Goal: Task Accomplishment & Management: Manage account settings

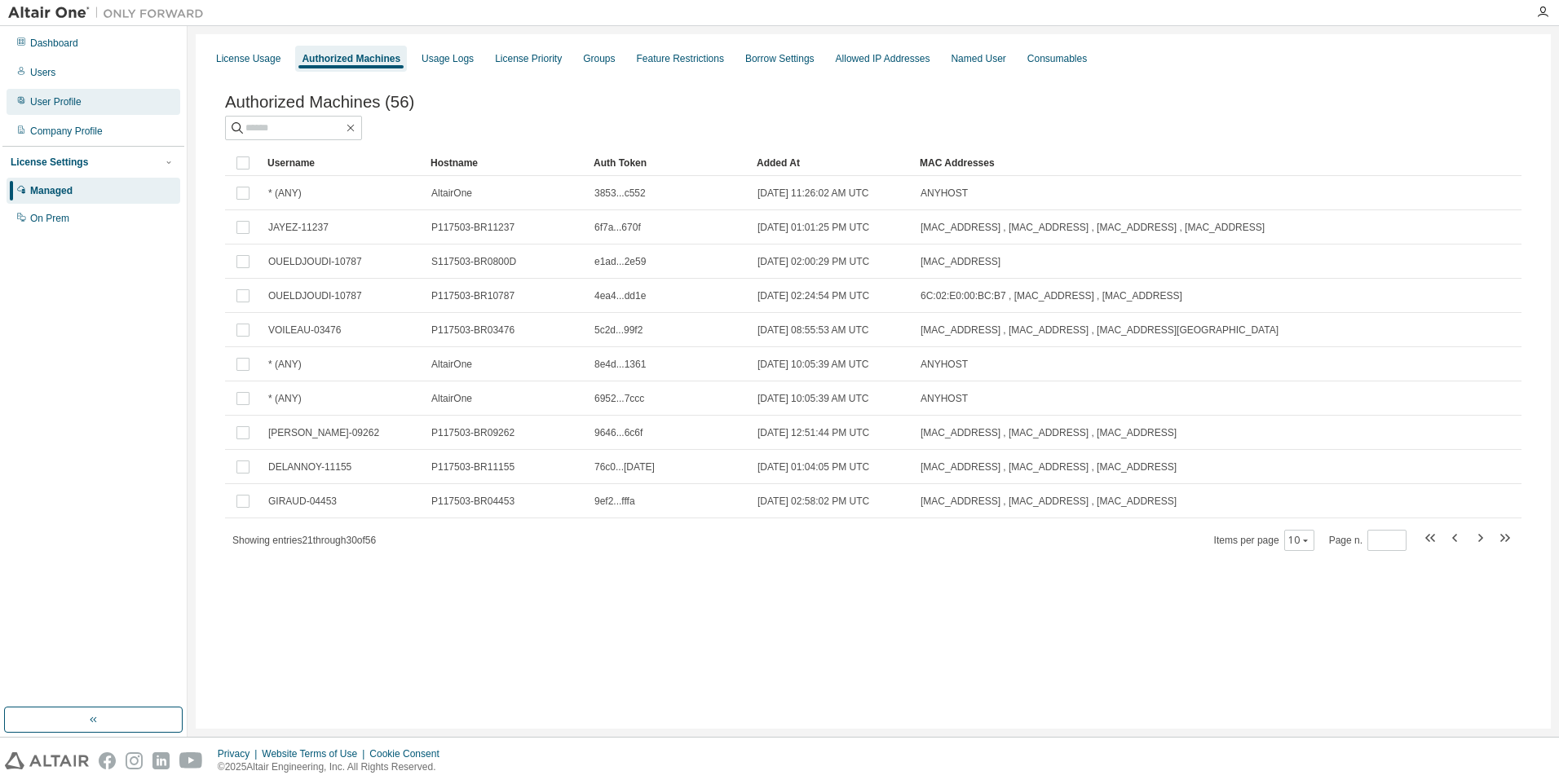
click at [42, 103] on div "User Profile" at bounding box center [55, 102] width 51 height 13
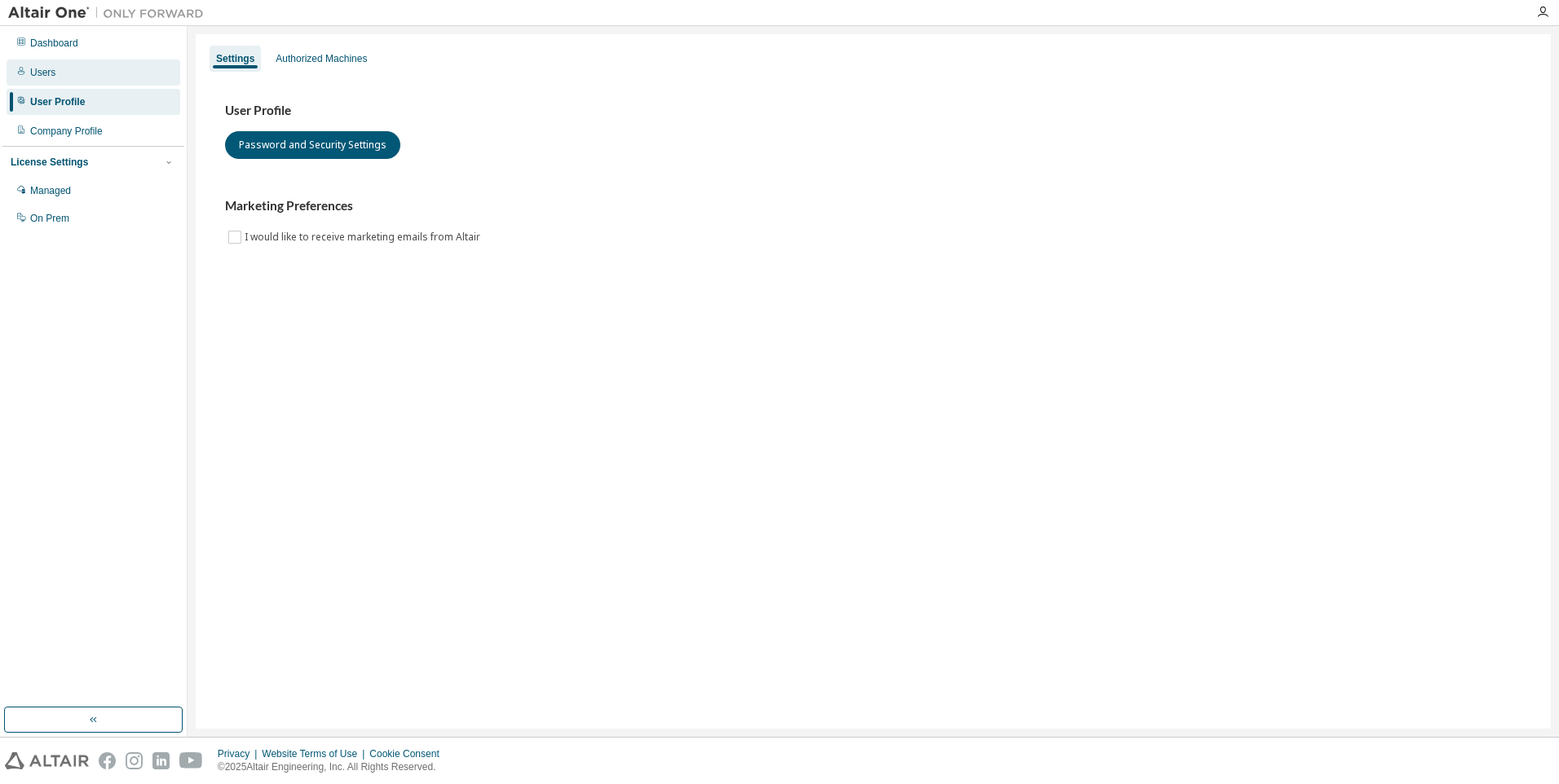
click at [38, 75] on div "Users" at bounding box center [42, 73] width 25 height 13
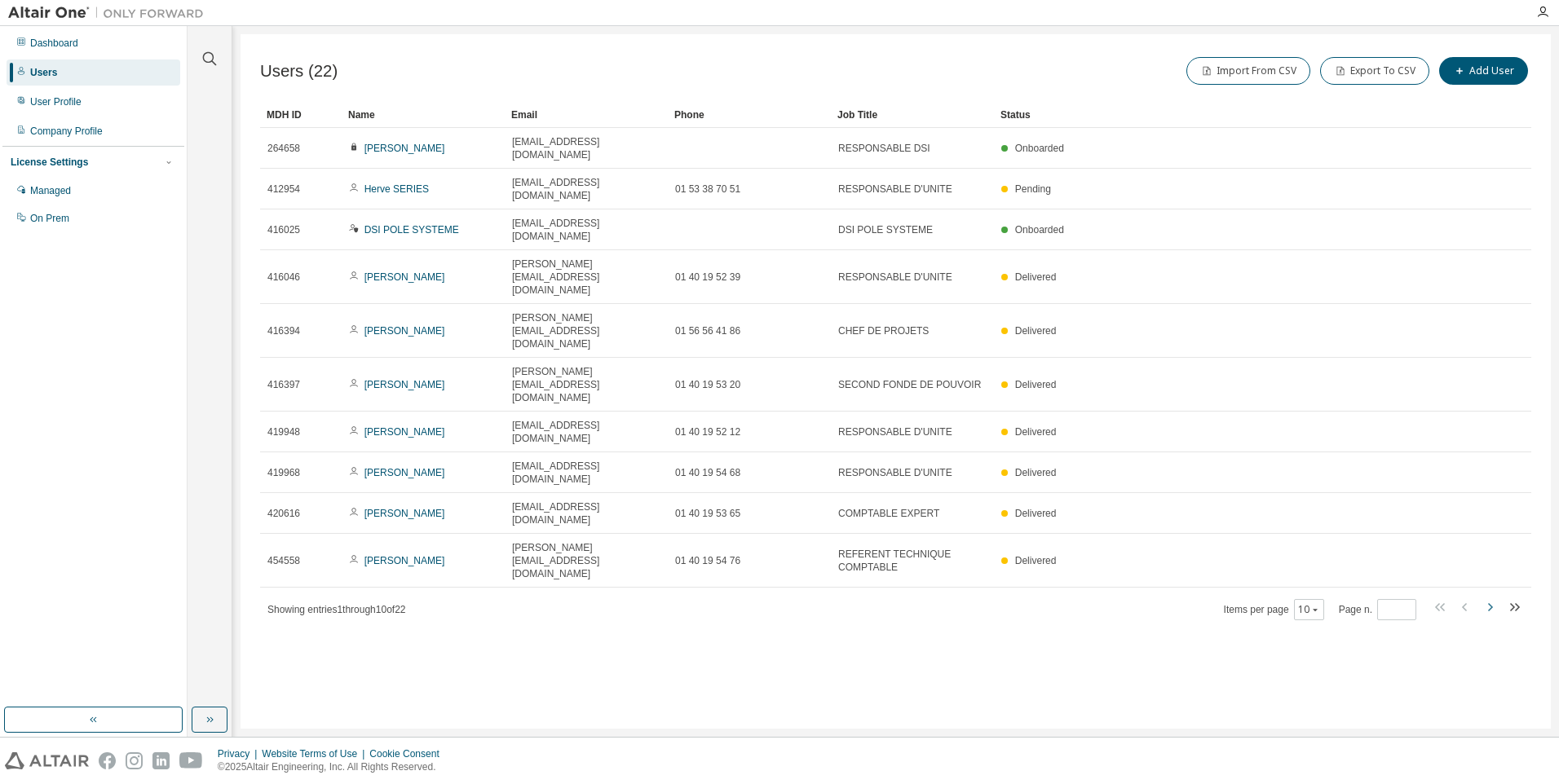
click at [1485, 598] on icon "button" at bounding box center [1490, 607] width 20 height 20
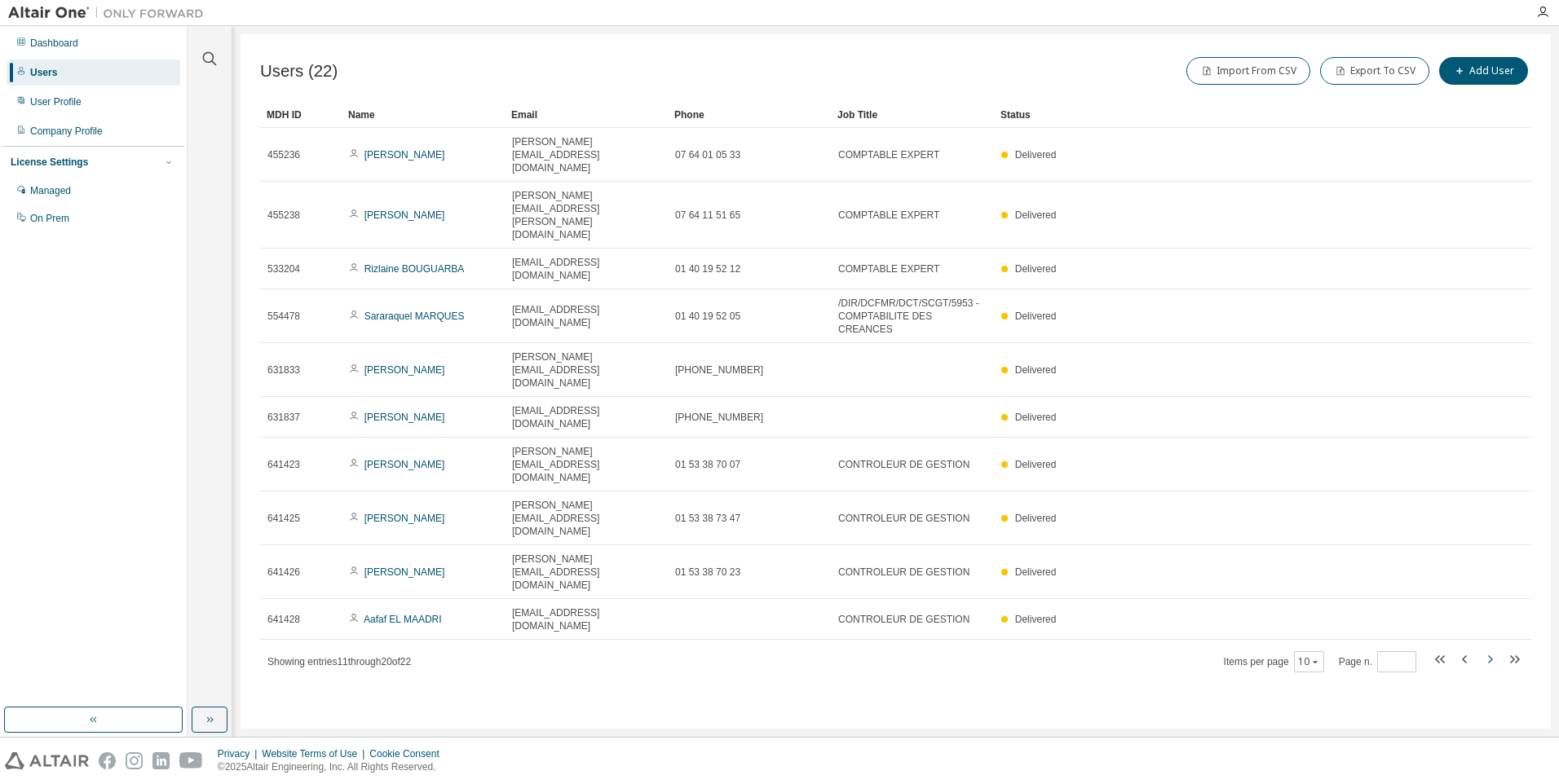
click at [1485, 650] on icon "button" at bounding box center [1490, 659] width 20 height 20
type input "*"
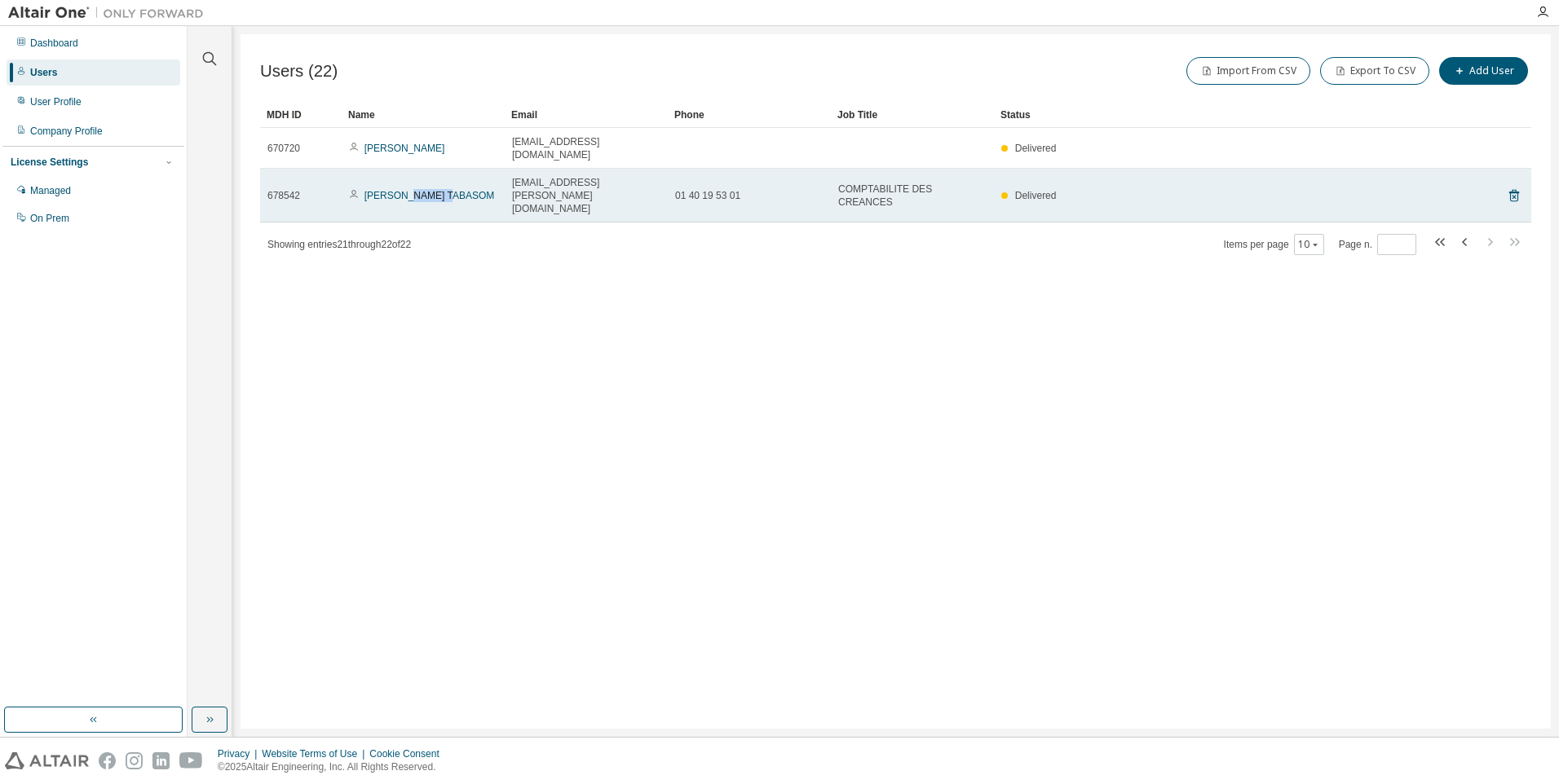
drag, startPoint x: 450, startPoint y: 192, endPoint x: 395, endPoint y: 180, distance: 56.3
click at [395, 180] on td "[PERSON_NAME] TABASOM" at bounding box center [423, 196] width 163 height 54
drag, startPoint x: 395, startPoint y: 180, endPoint x: 432, endPoint y: 192, distance: 38.9
copy link "TABASOM"
click at [740, 198] on td "01 40 19 53 01" at bounding box center [749, 196] width 163 height 54
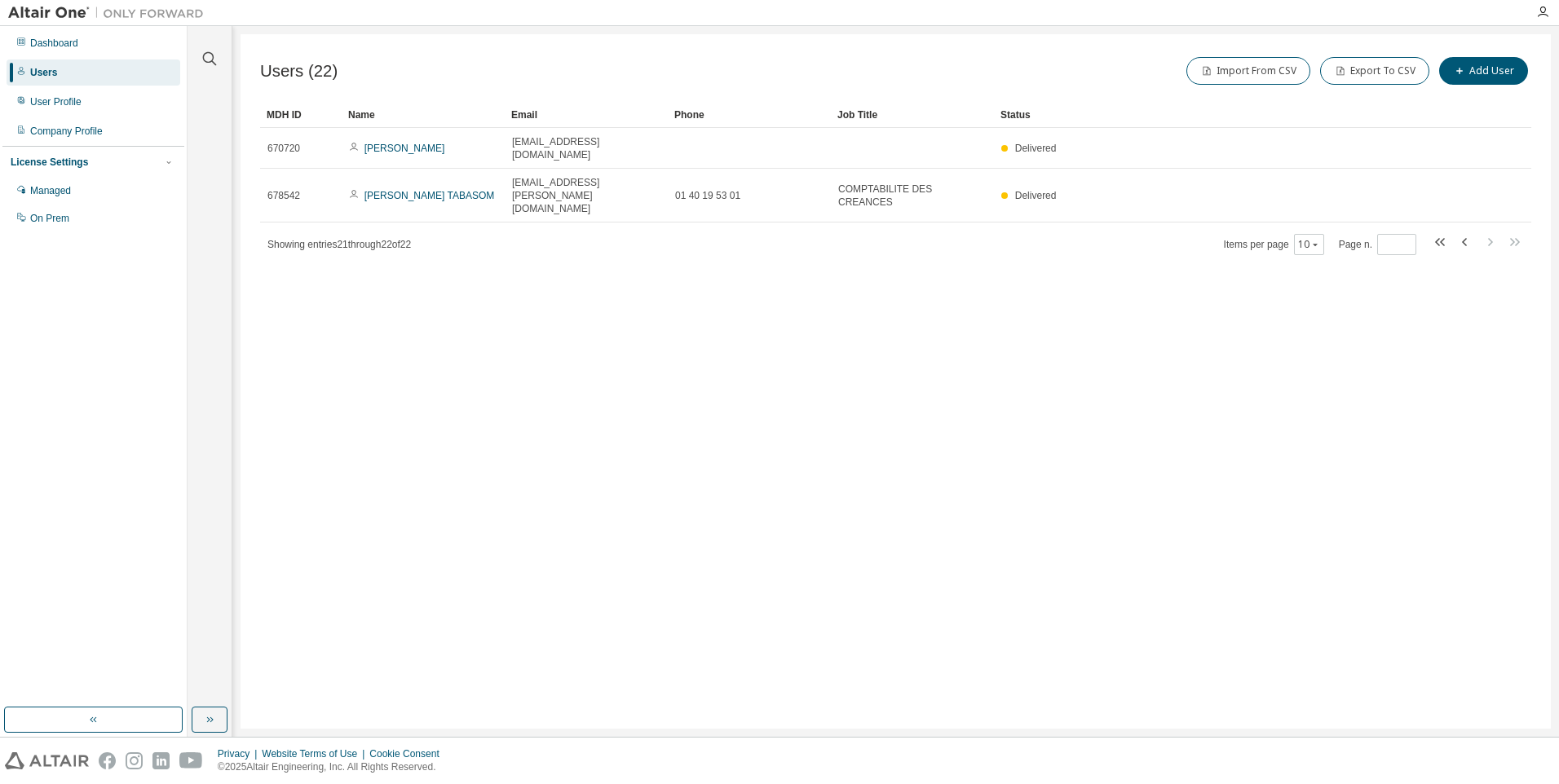
click at [843, 743] on div "Privacy Website Terms of Use Cookie Consent © 2025 Altair Engineering, Inc. All…" at bounding box center [780, 762] width 1559 height 47
click at [52, 189] on div "Managed" at bounding box center [50, 191] width 41 height 13
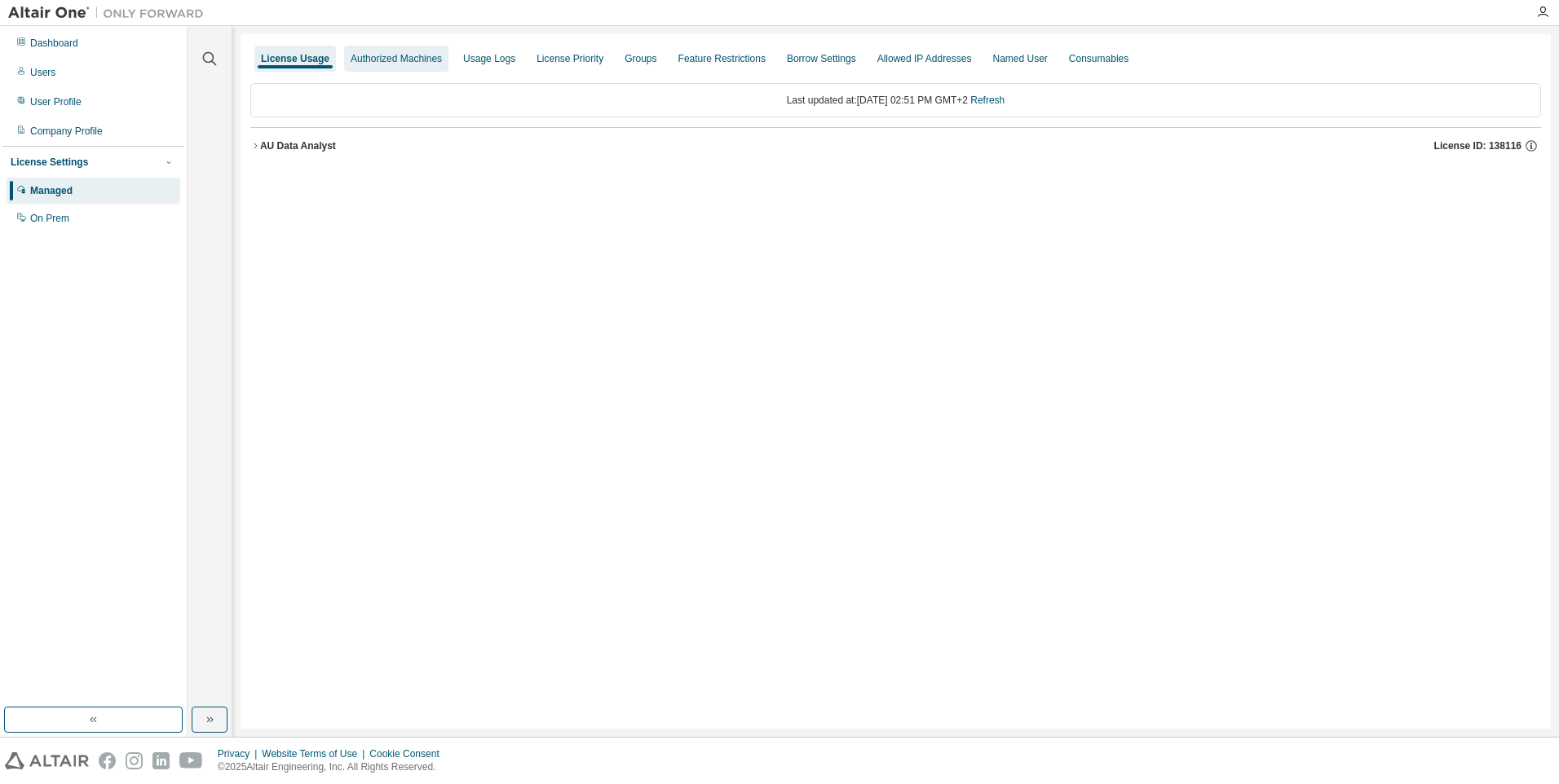
click at [409, 58] on div "Authorized Machines" at bounding box center [396, 59] width 91 height 13
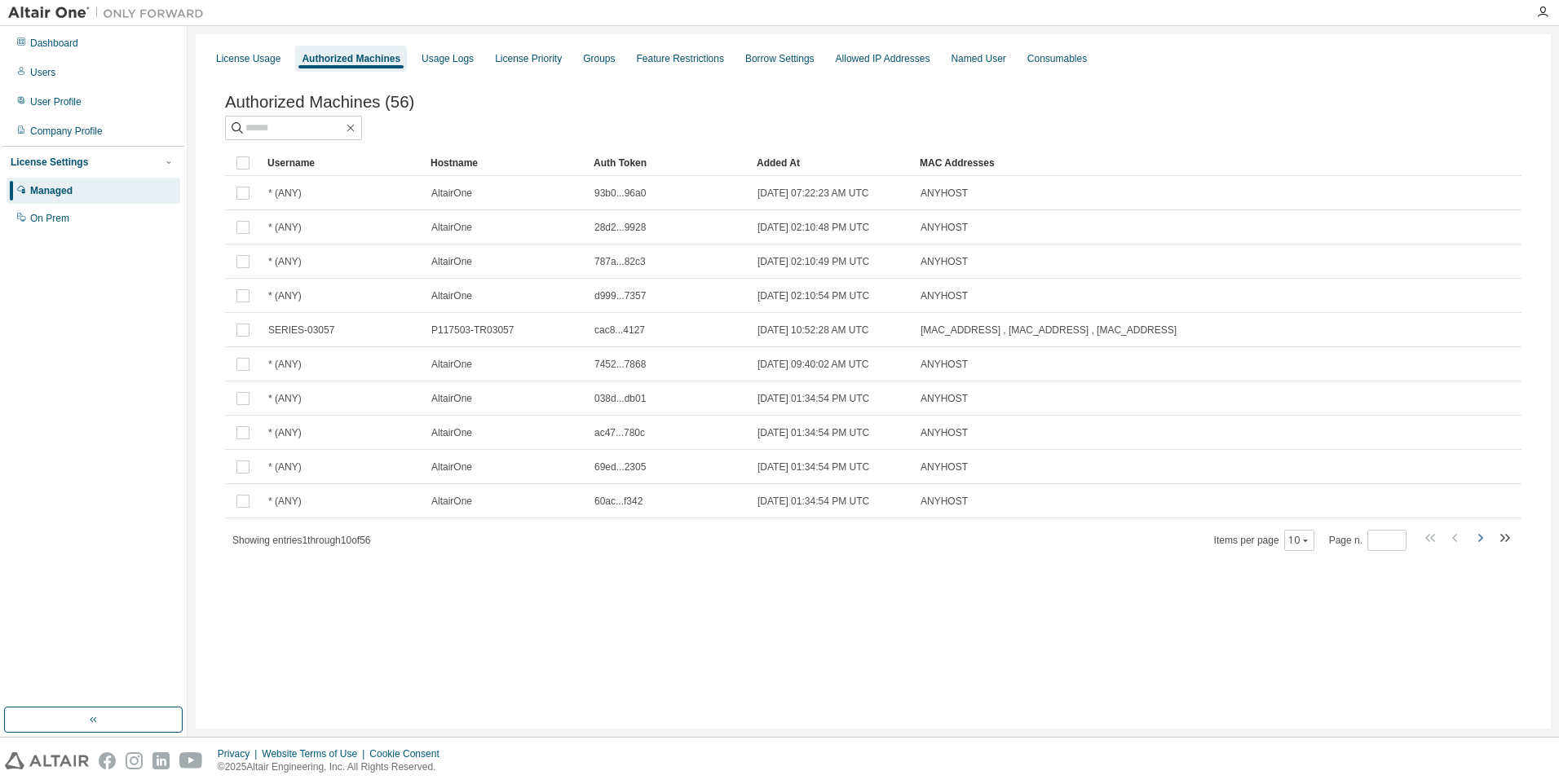
click at [1477, 537] on icon "button" at bounding box center [1480, 538] width 20 height 20
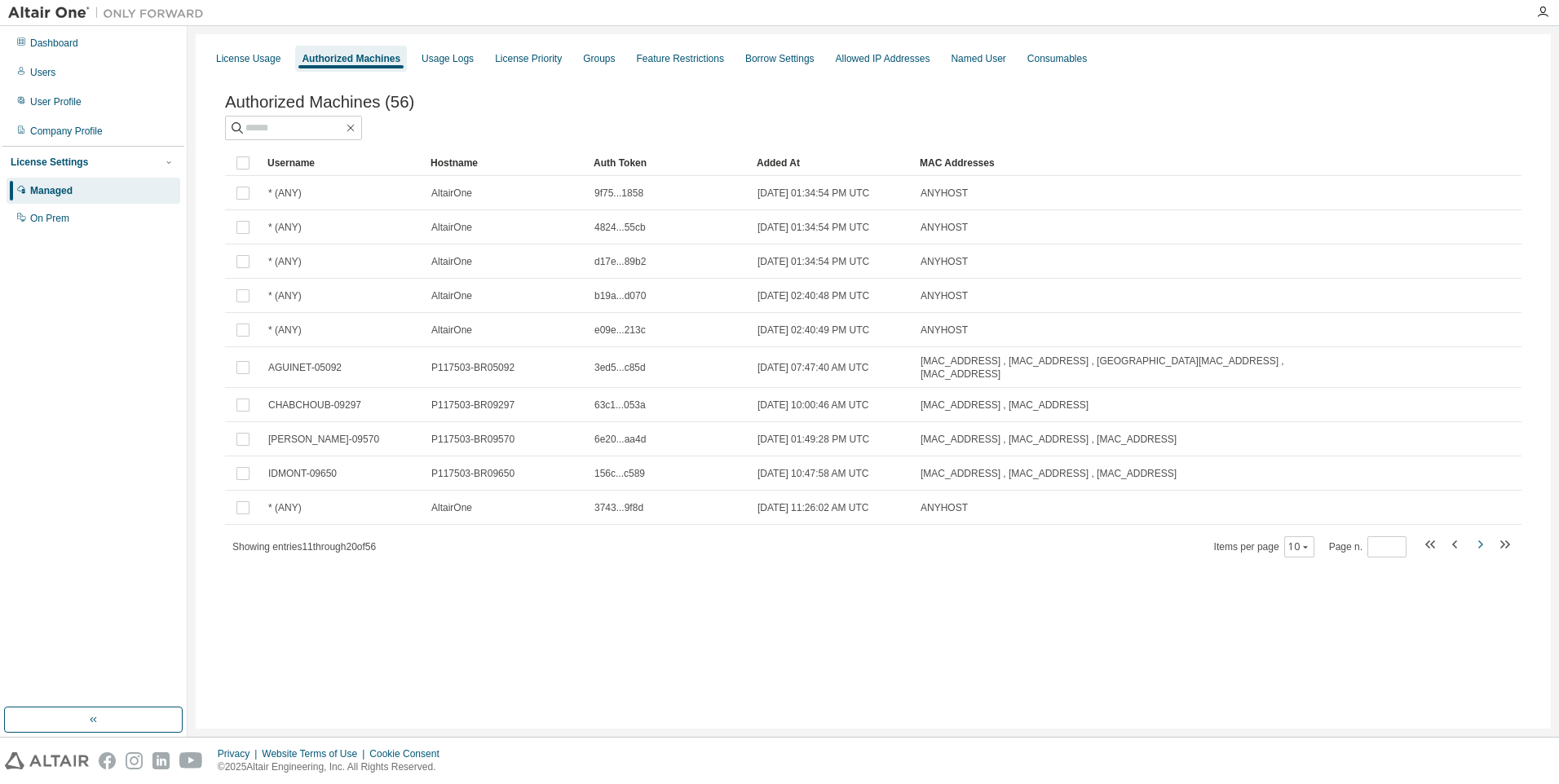
click at [1477, 537] on icon "button" at bounding box center [1480, 544] width 20 height 20
type input "*"
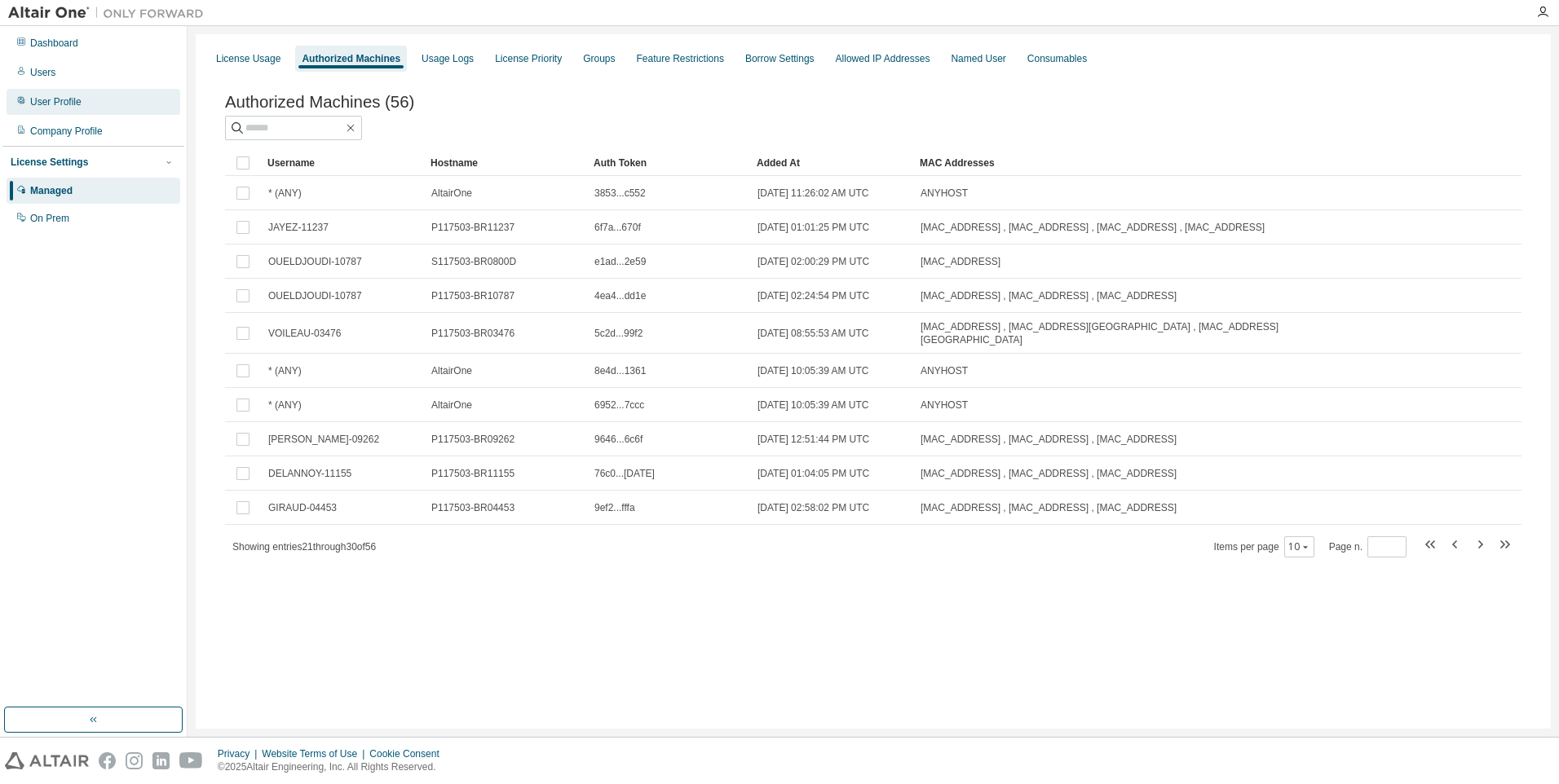
click at [63, 101] on div "User Profile" at bounding box center [55, 102] width 51 height 13
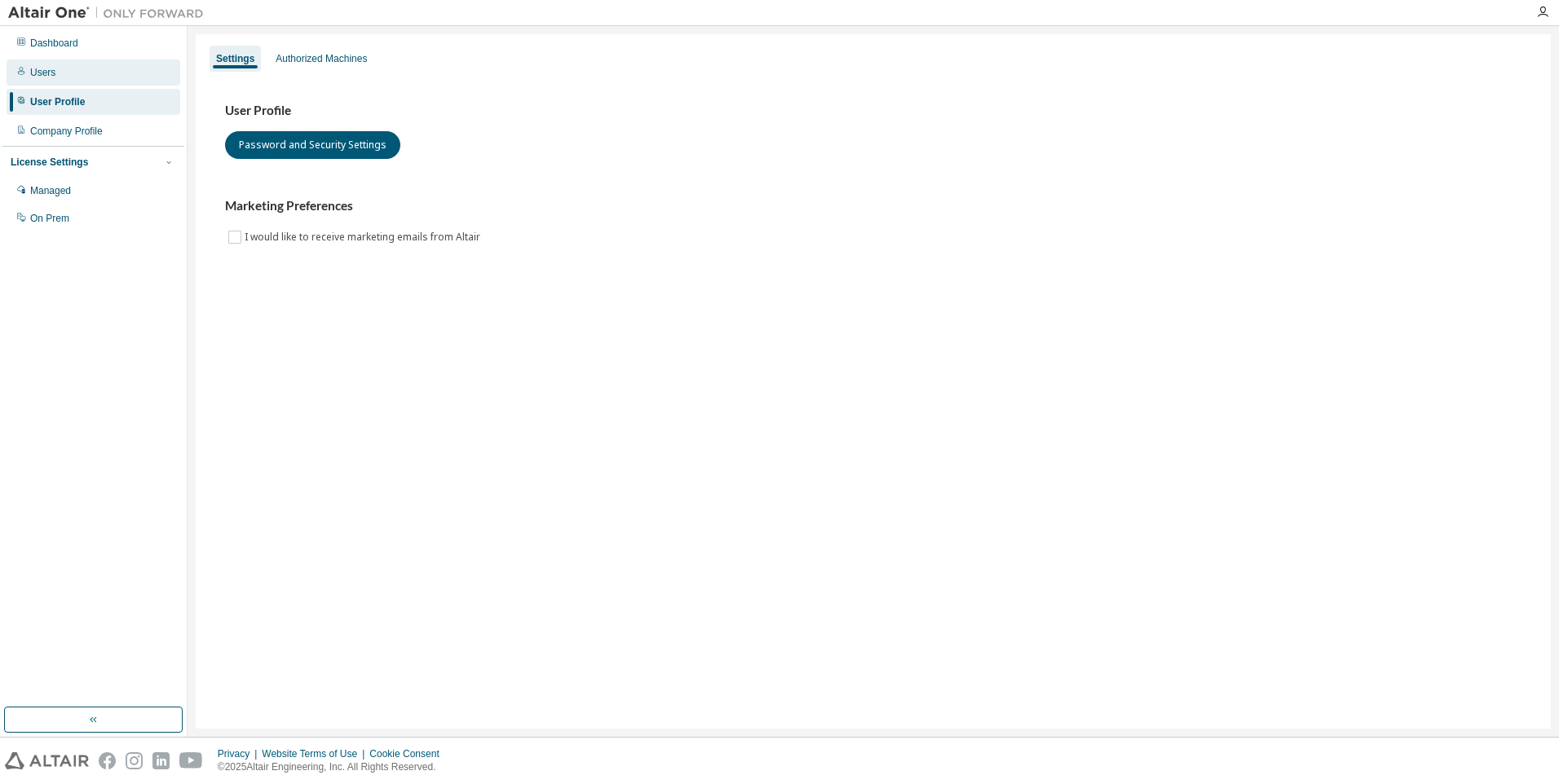
click at [62, 76] on div "Users" at bounding box center [93, 73] width 173 height 26
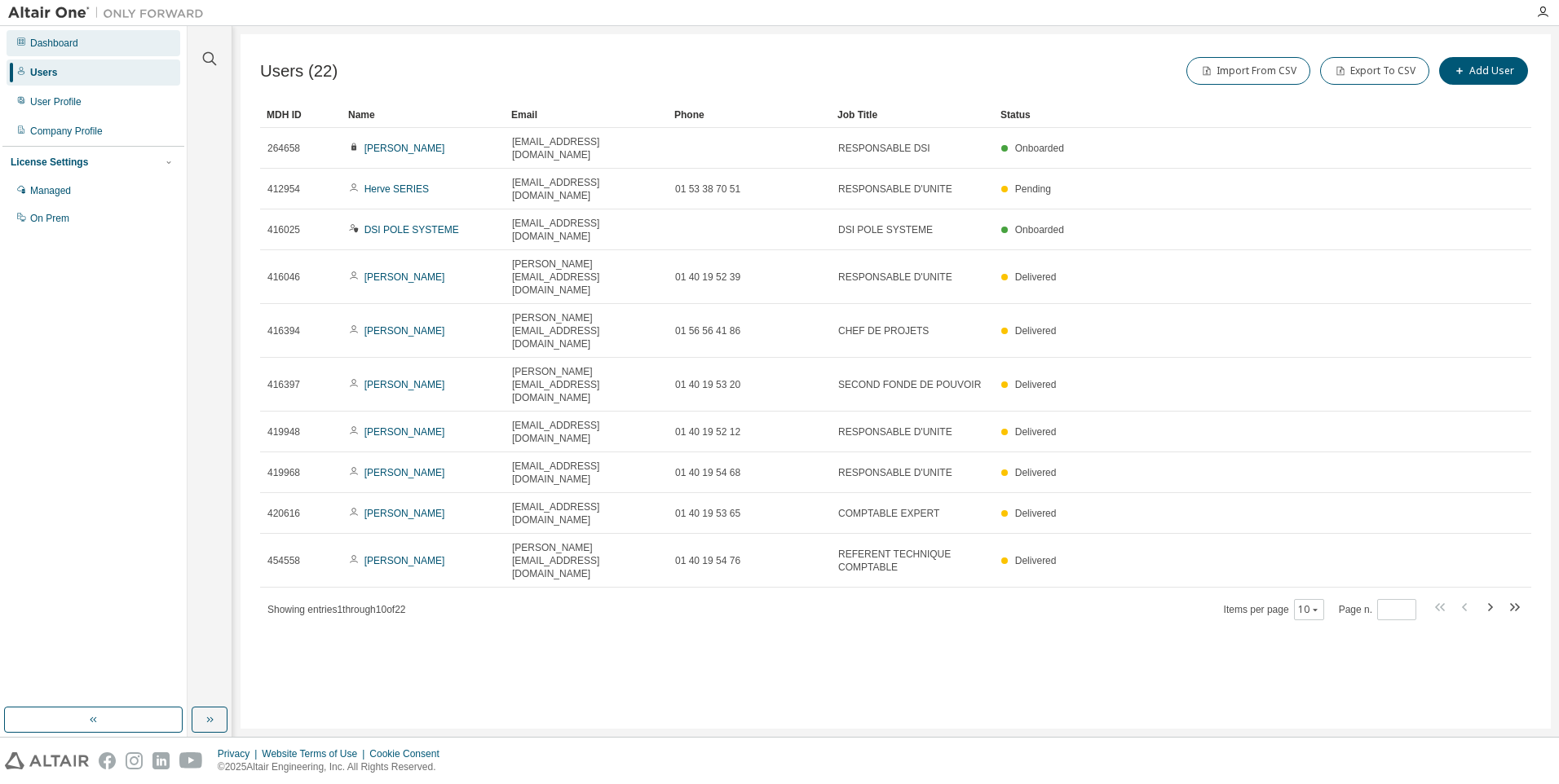
click at [71, 46] on div "Dashboard" at bounding box center [54, 43] width 48 height 13
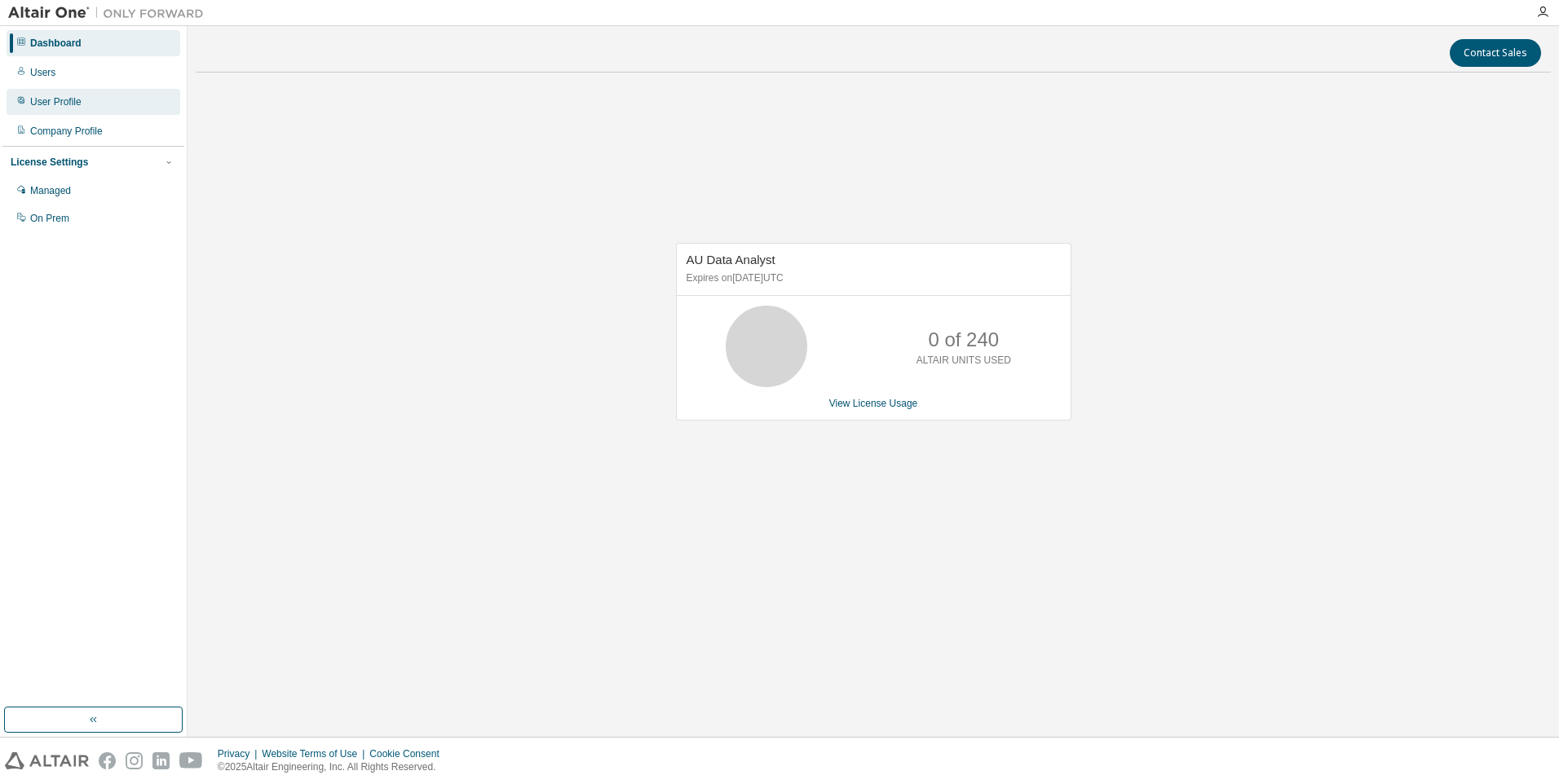
click at [60, 104] on div "User Profile" at bounding box center [55, 102] width 51 height 13
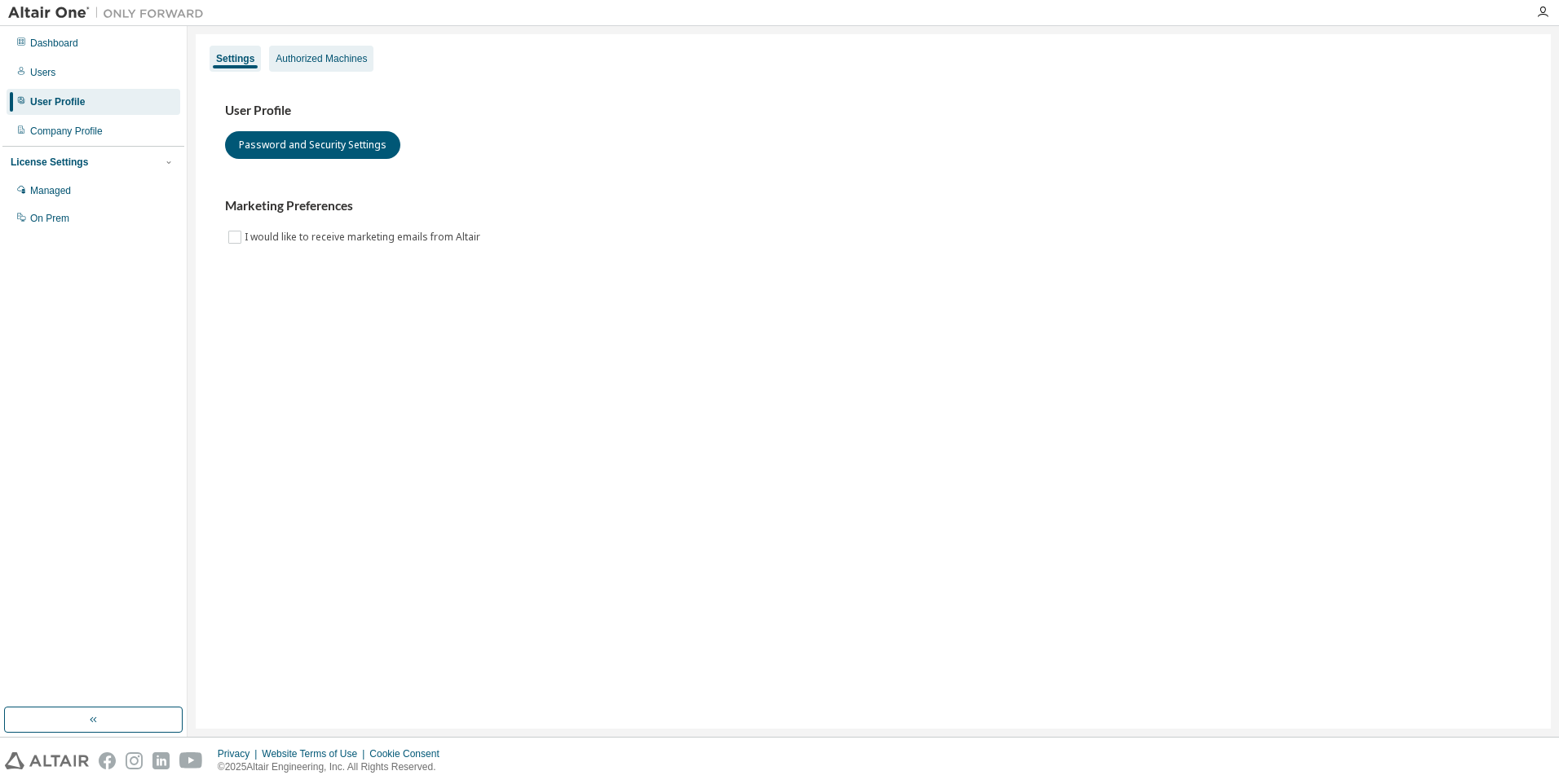
click at [352, 65] on div "Authorized Machines" at bounding box center [322, 59] width 104 height 26
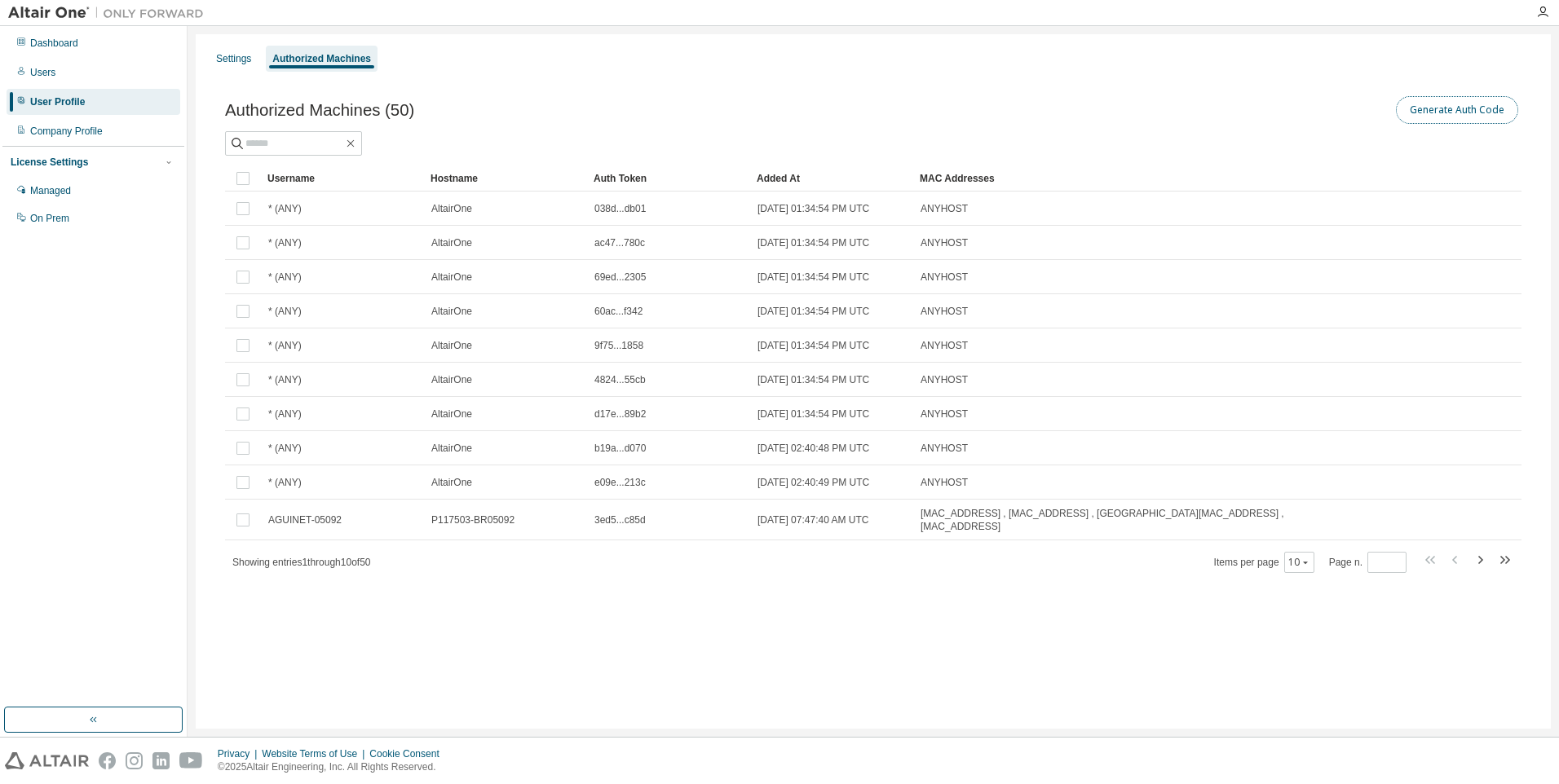
click at [1444, 109] on button "Generate Auth Code" at bounding box center [1457, 110] width 122 height 28
